Goal: Information Seeking & Learning: Learn about a topic

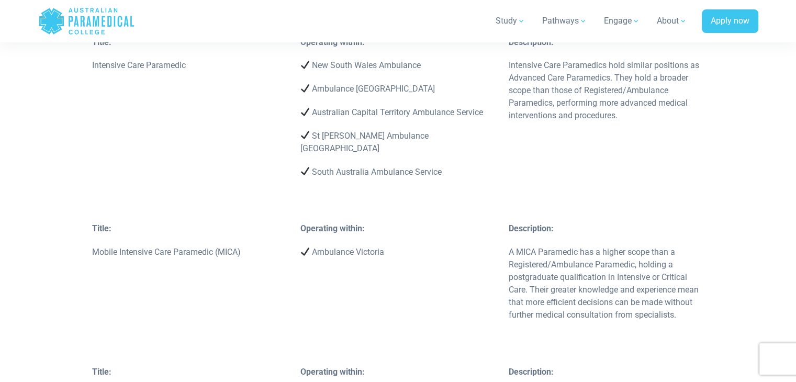
scroll to position [2947, 0]
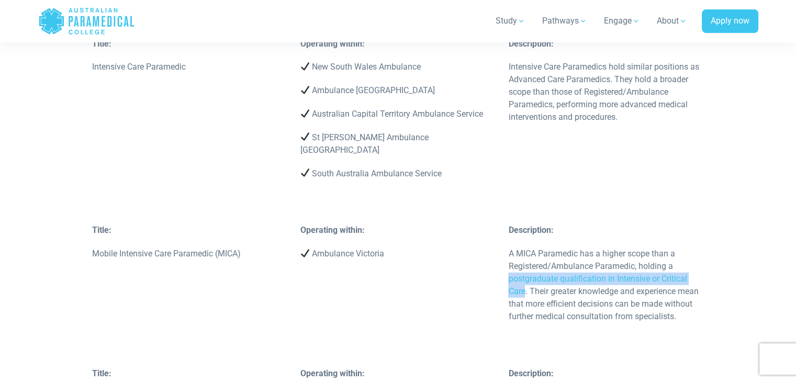
drag, startPoint x: 510, startPoint y: 176, endPoint x: 524, endPoint y: 191, distance: 20.7
click at [524, 247] on p "A MICA Paramedic has a higher scope than a Registered/Ambulance Paramedic, hold…" at bounding box center [606, 284] width 196 height 75
copy p "postgraduate qualification in Intensive or Critical Care"
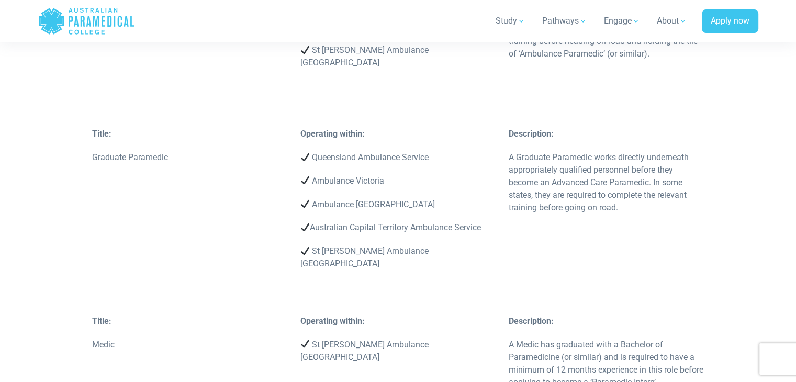
scroll to position [1626, 0]
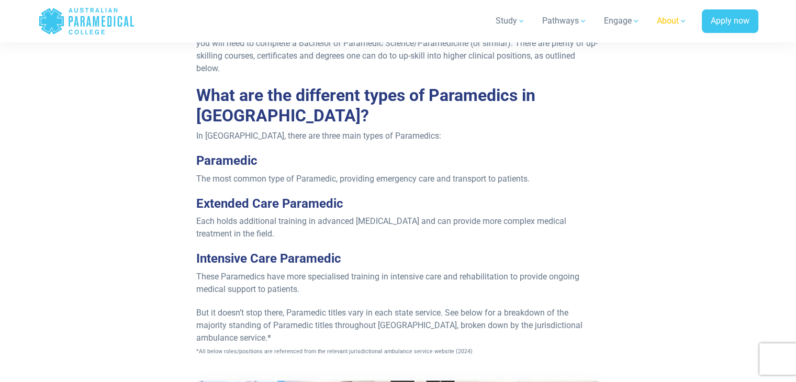
scroll to position [3183, 0]
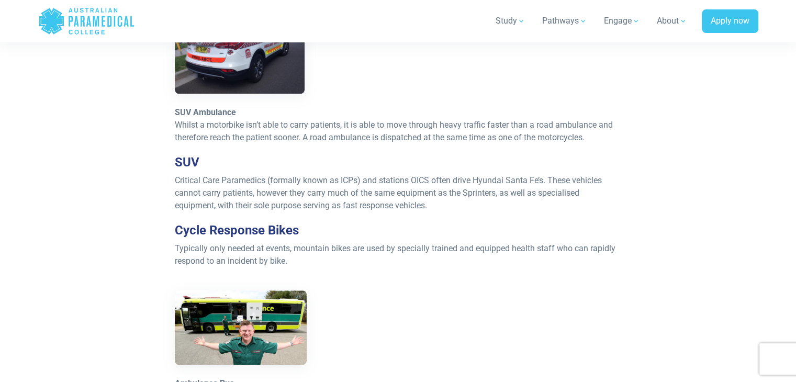
scroll to position [782, 0]
